Goal: Information Seeking & Learning: Understand process/instructions

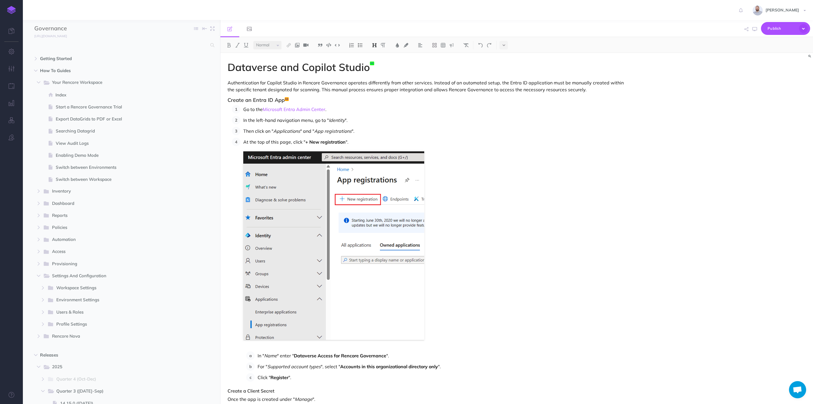
select select "null"
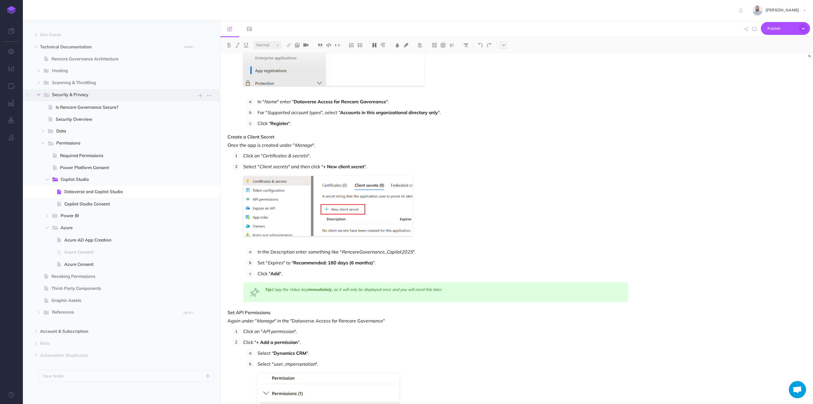
click at [39, 93] on icon "button" at bounding box center [38, 94] width 3 height 3
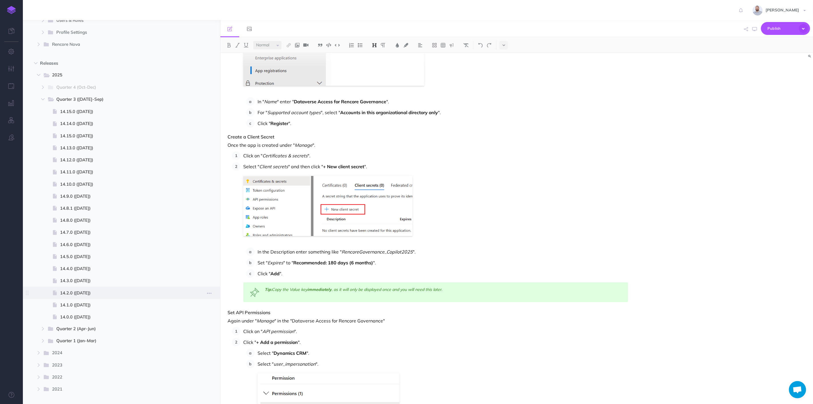
scroll to position [273, 0]
click at [40, 117] on button "button" at bounding box center [43, 117] width 10 height 7
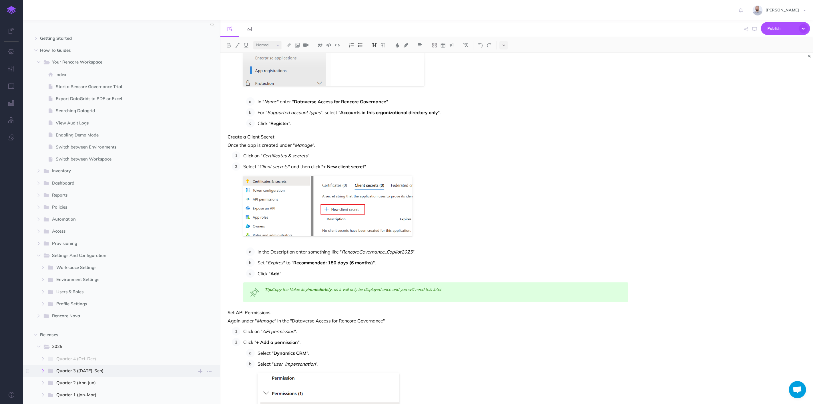
scroll to position [19, 0]
click at [38, 218] on icon "button" at bounding box center [38, 219] width 3 height 3
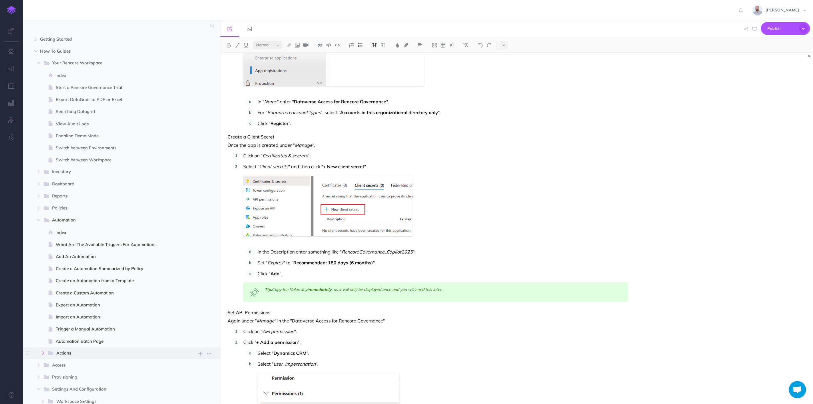
click at [42, 353] on icon "button" at bounding box center [42, 352] width 3 height 3
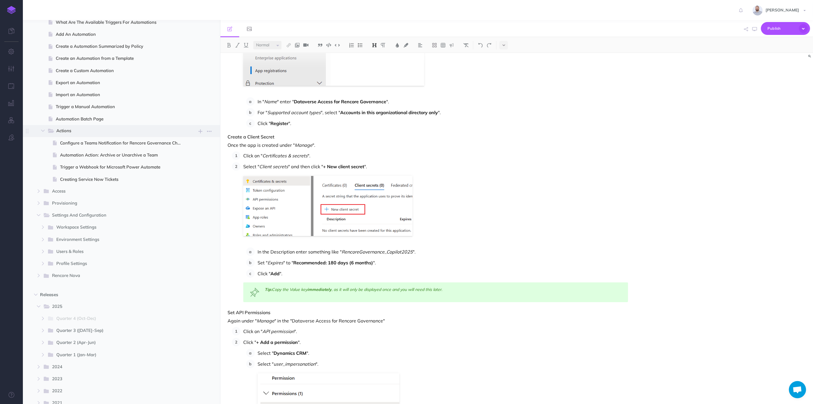
scroll to position [241, 0]
click at [93, 166] on span "Trigger a Webhook for Microsoft Power Automate" at bounding box center [123, 166] width 126 height 7
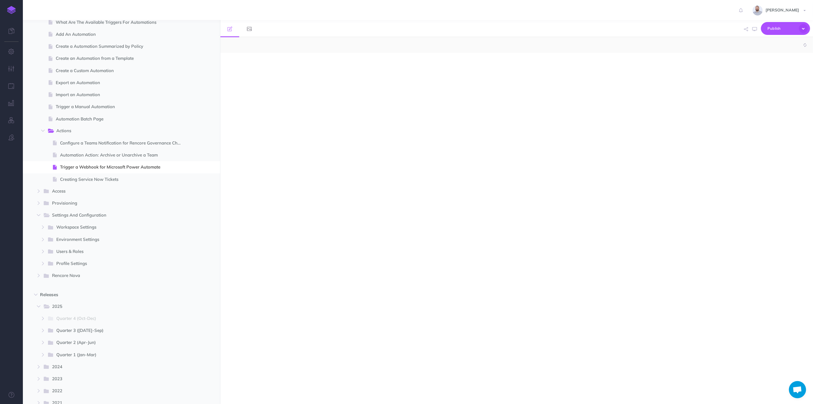
select select "null"
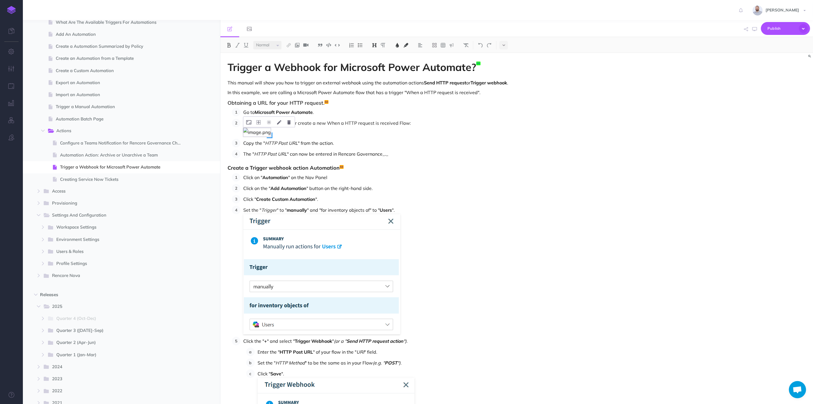
click at [246, 129] on img at bounding box center [256, 132] width 27 height 9
click at [505, 43] on icon at bounding box center [503, 45] width 3 height 4
click at [504, 95] on button at bounding box center [503, 98] width 9 height 9
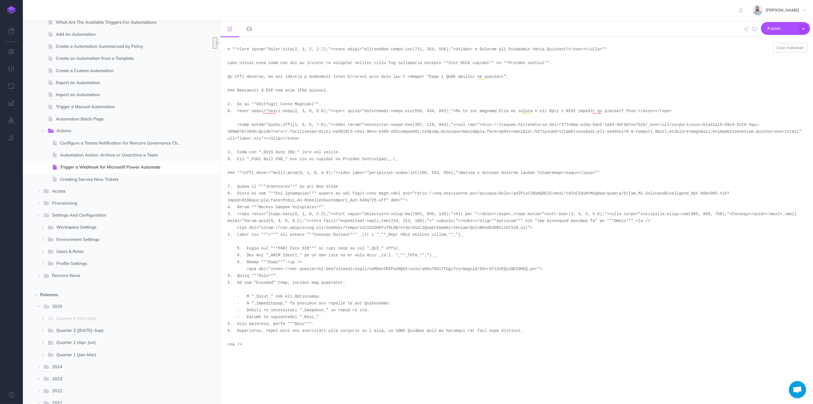
drag, startPoint x: 459, startPoint y: 123, endPoint x: 745, endPoint y: 132, distance: 286.2
click at [745, 132] on textarea "To enrich screen reader interactions, please activate Accessibility in Grammarl…" at bounding box center [516, 220] width 592 height 366
click at [420, 87] on textarea "To enrich screen reader interactions, please activate Accessibility in Grammarl…" at bounding box center [516, 220] width 592 height 366
drag, startPoint x: 708, startPoint y: 131, endPoint x: 458, endPoint y: 124, distance: 250.7
click at [458, 124] on textarea "To enrich screen reader interactions, please activate Accessibility in Grammarl…" at bounding box center [516, 220] width 592 height 366
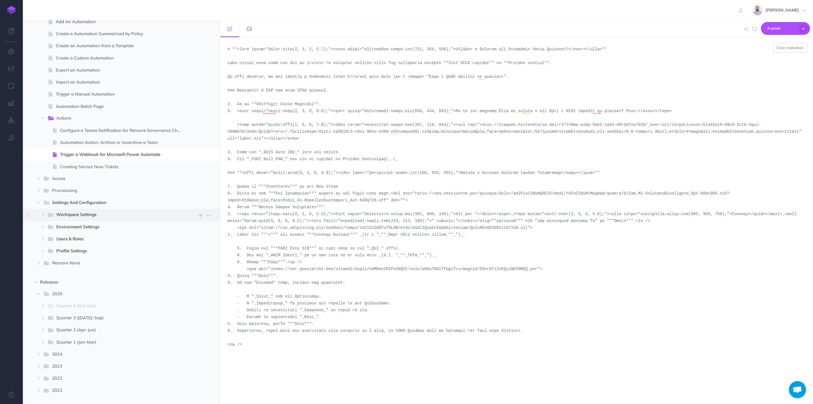
scroll to position [273, 0]
